Goal: Transaction & Acquisition: Purchase product/service

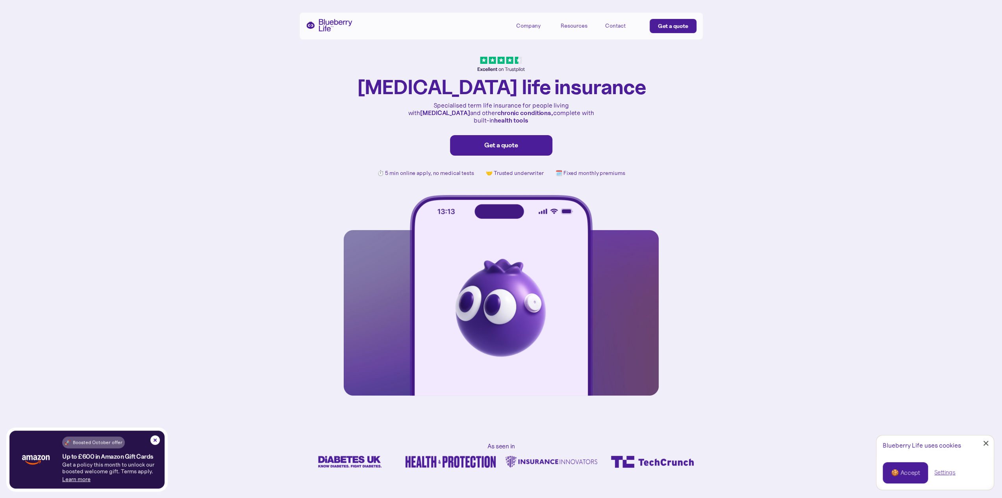
drag, startPoint x: 155, startPoint y: 442, endPoint x: 155, endPoint y: 413, distance: 29.1
click at [155, 442] on img at bounding box center [154, 439] width 9 height 9
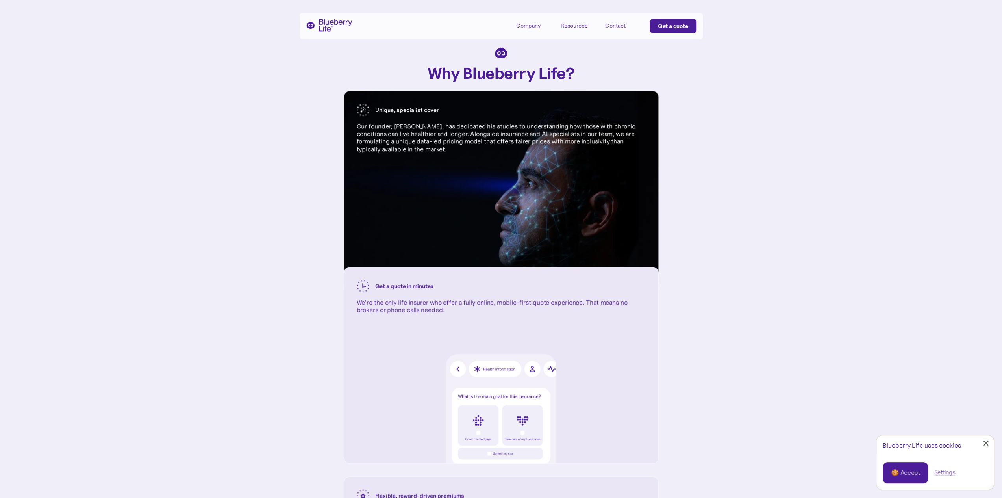
scroll to position [630, 0]
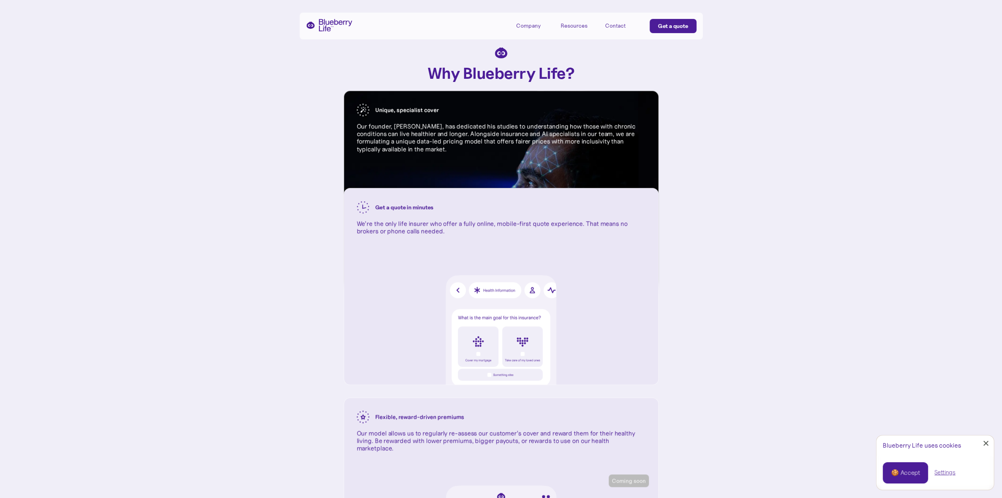
click at [737, 249] on div "Why Blueberry Life ? Unique, specialist cover Our founder, Dr. Karan Mehta, has…" at bounding box center [501, 368] width 1002 height 966
click at [731, 243] on div "Why Blueberry Life ? Unique, specialist cover Our founder, Dr. Karan Mehta, has…" at bounding box center [501, 368] width 1002 height 966
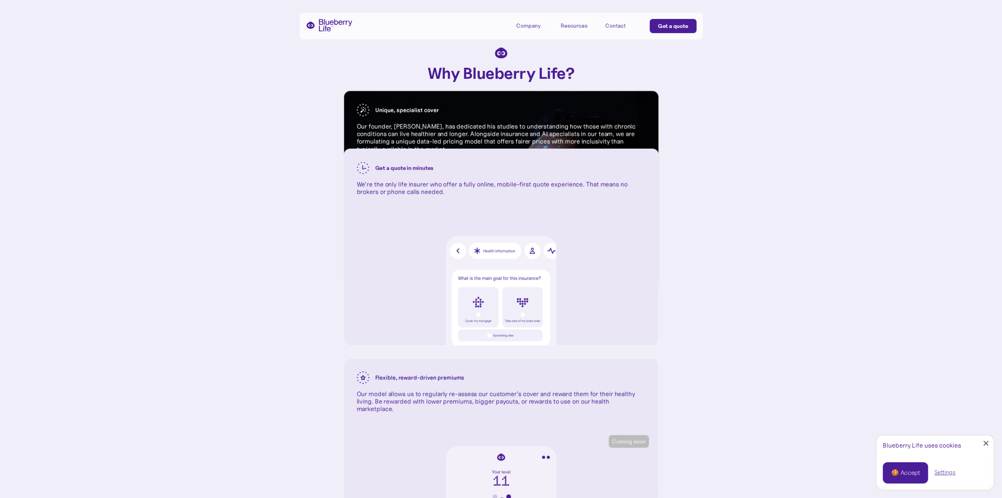
click at [731, 243] on div "Why Blueberry Life ? Unique, specialist cover Our founder, Dr. Karan Mehta, has…" at bounding box center [501, 328] width 1002 height 966
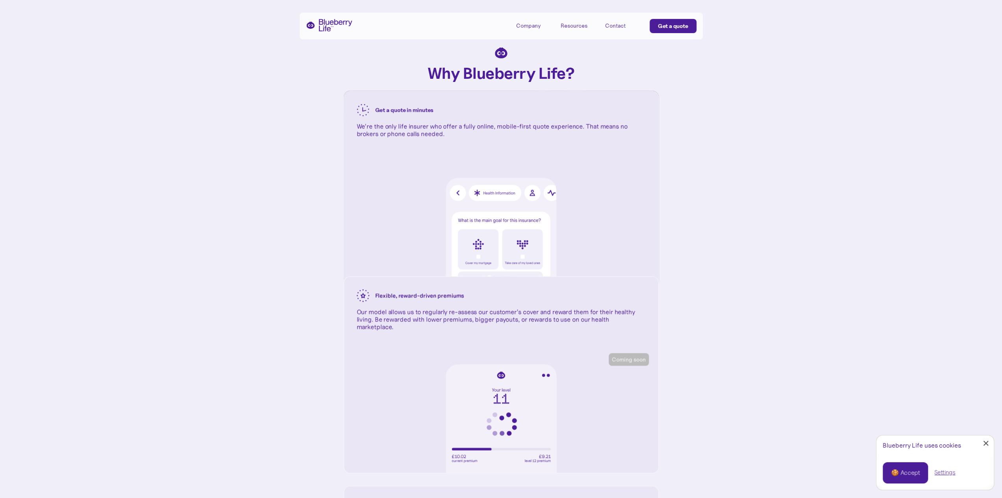
click at [731, 243] on div "Why Blueberry Life ? Unique, specialist cover Our founder, Dr. Karan Mehta, has…" at bounding box center [501, 246] width 1002 height 966
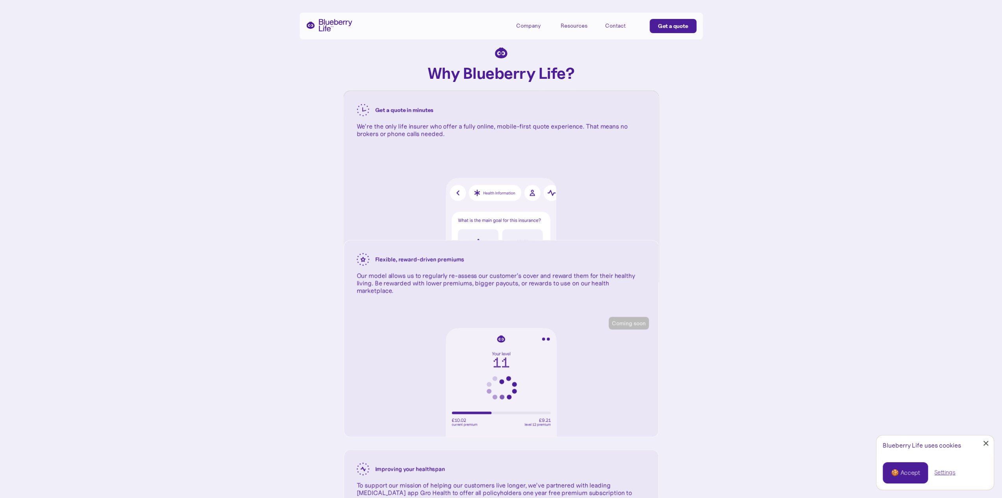
scroll to position [906, 0]
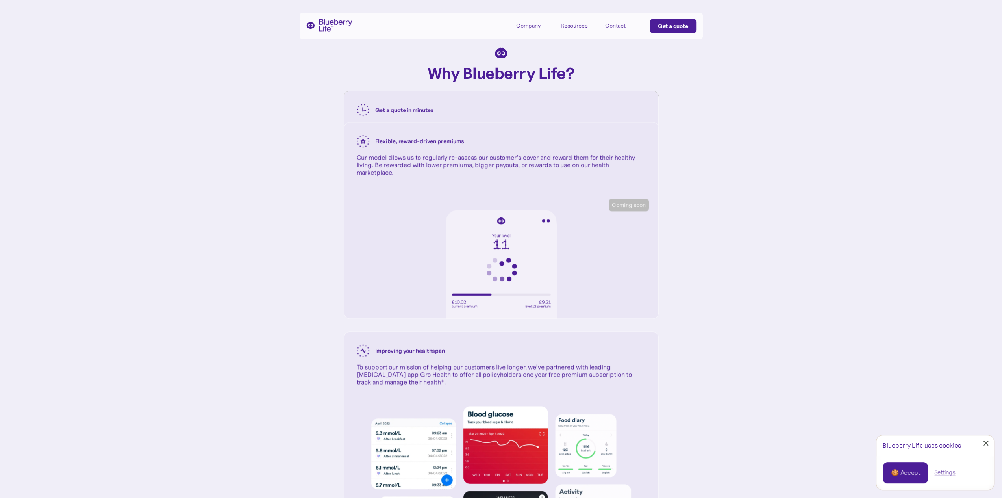
click at [987, 443] on link "Close Cookie Popup" at bounding box center [986, 443] width 16 height 16
click at [832, 336] on div "Why Blueberry Life ? Unique, specialist cover Our founder, Dr. Karan Mehta, has…" at bounding box center [501, 92] width 1002 height 966
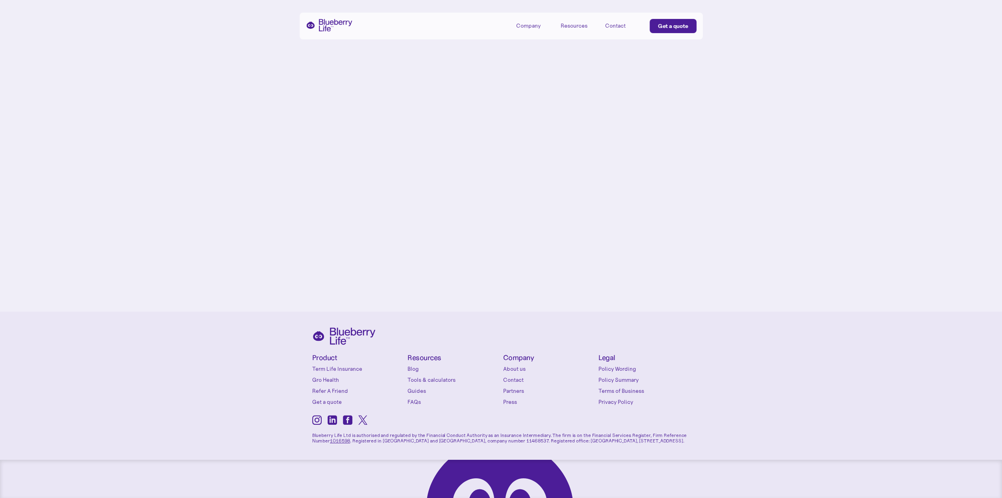
scroll to position [3387, 0]
click at [513, 367] on link "About us" at bounding box center [549, 368] width 92 height 8
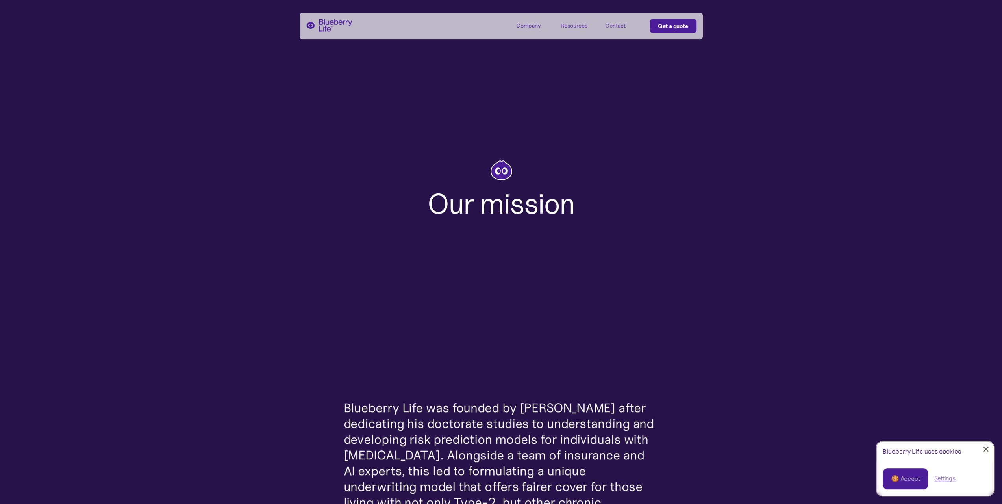
click at [986, 449] on div at bounding box center [986, 449] width 5 height 5
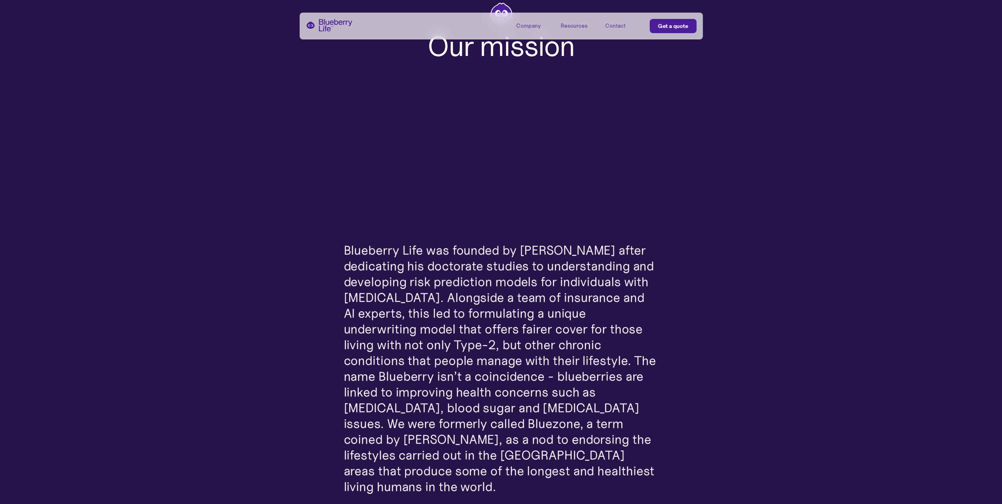
scroll to position [197, 0]
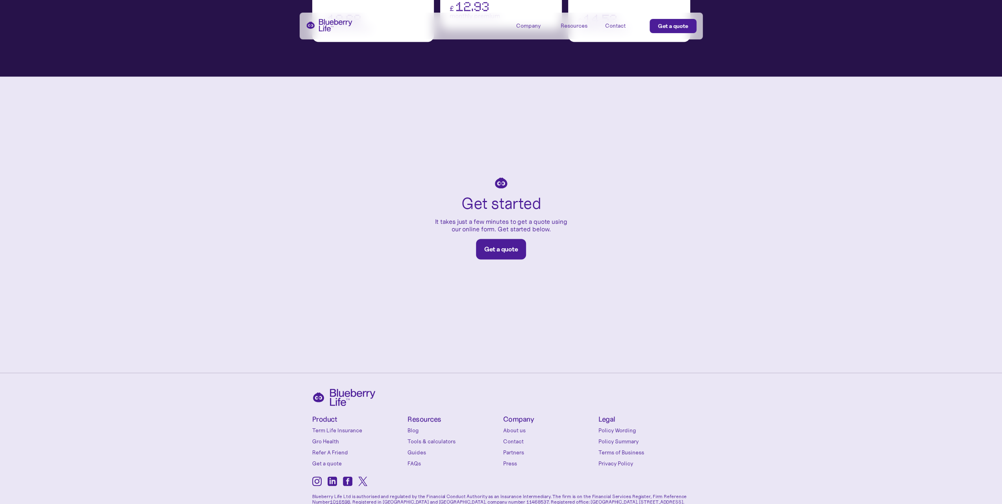
scroll to position [1340, 0]
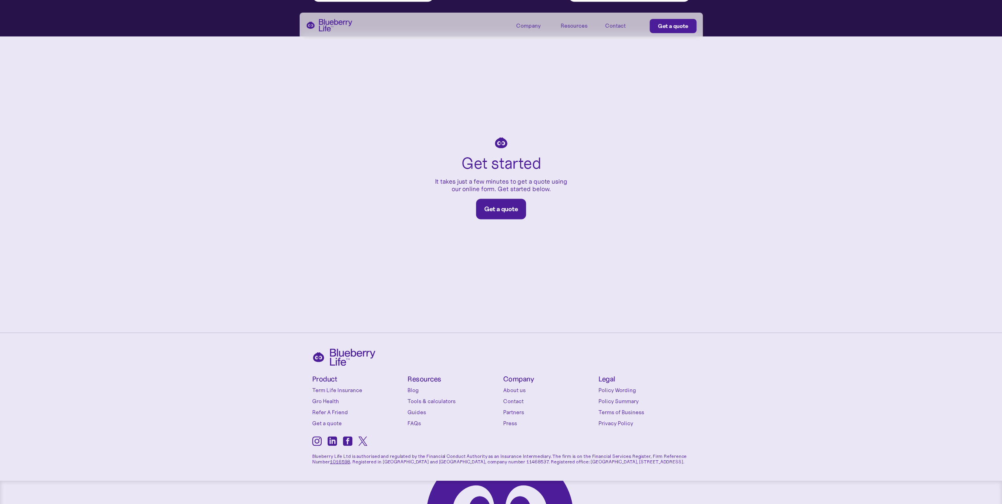
click at [708, 308] on div "Get started It takes just a few minutes to get a quote using our online form. G…" at bounding box center [501, 184] width 1002 height 296
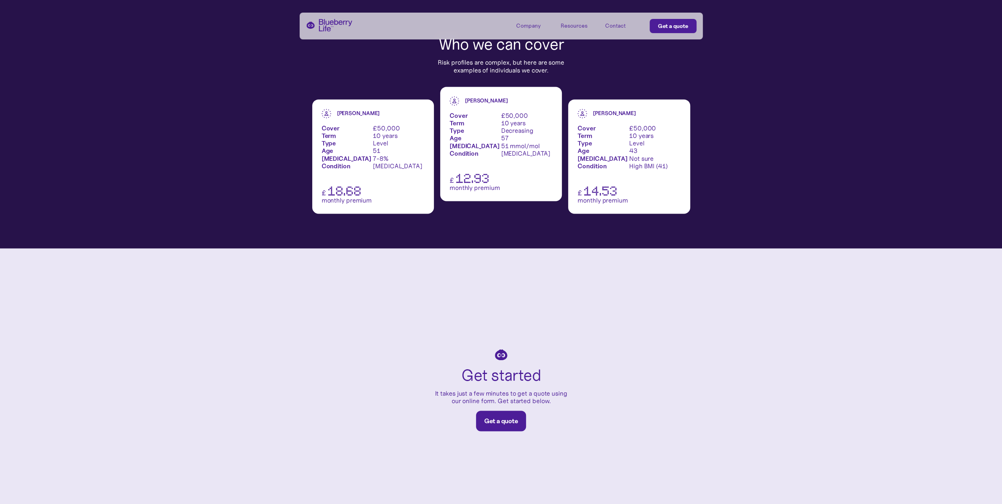
scroll to position [1143, 0]
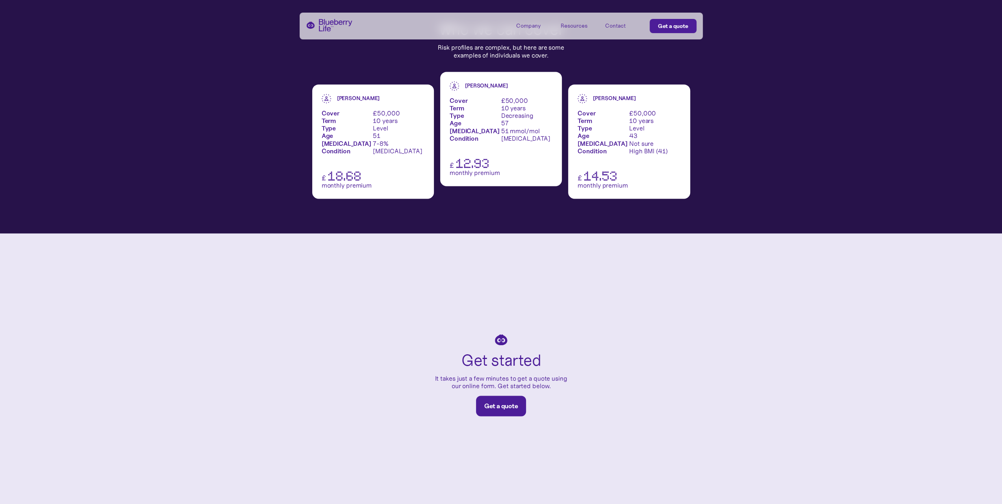
click at [507, 402] on div "Get a quote" at bounding box center [501, 406] width 34 height 8
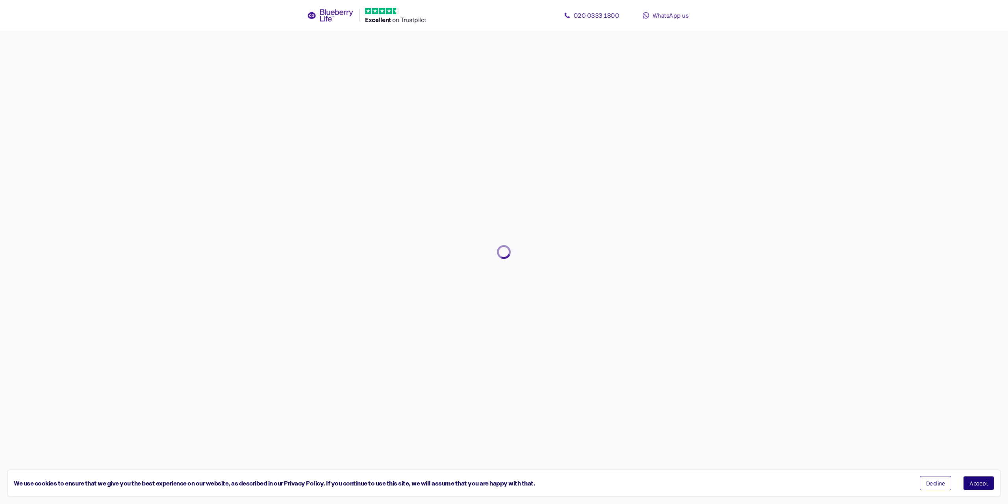
click at [946, 479] on button "Decline" at bounding box center [936, 483] width 32 height 14
